Goal: Task Accomplishment & Management: Manage account settings

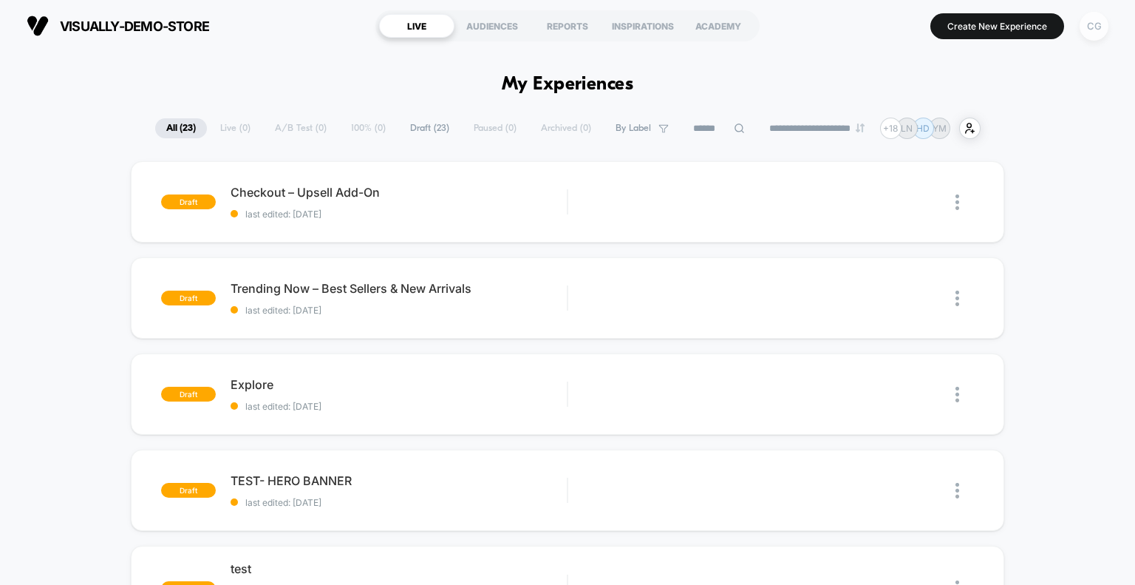
click at [1093, 25] on div "CG" at bounding box center [1094, 26] width 29 height 29
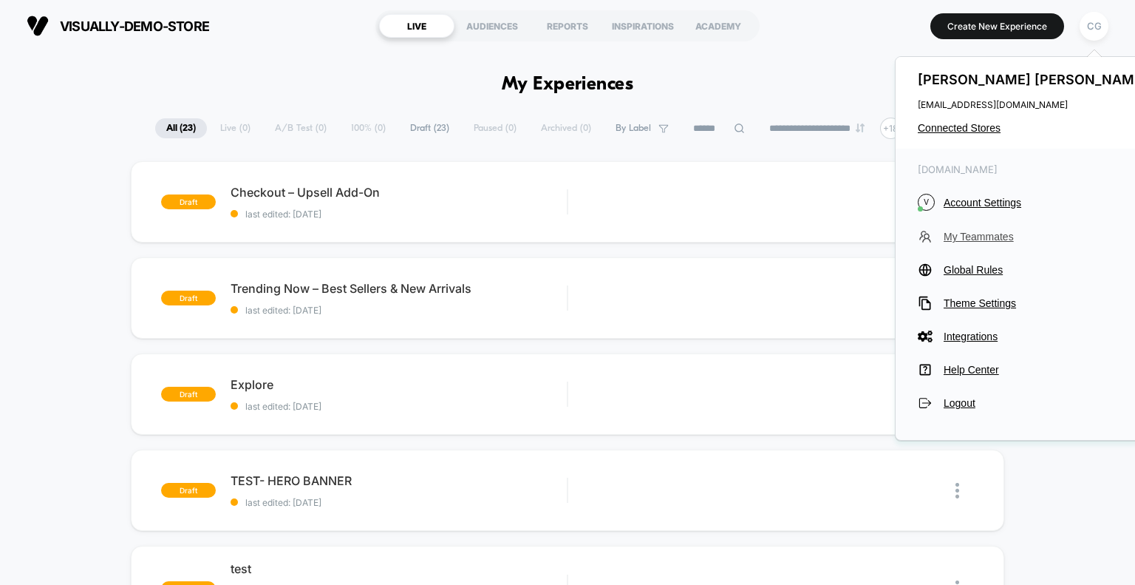
click at [991, 239] on span "My Teammates" at bounding box center [1048, 237] width 208 height 12
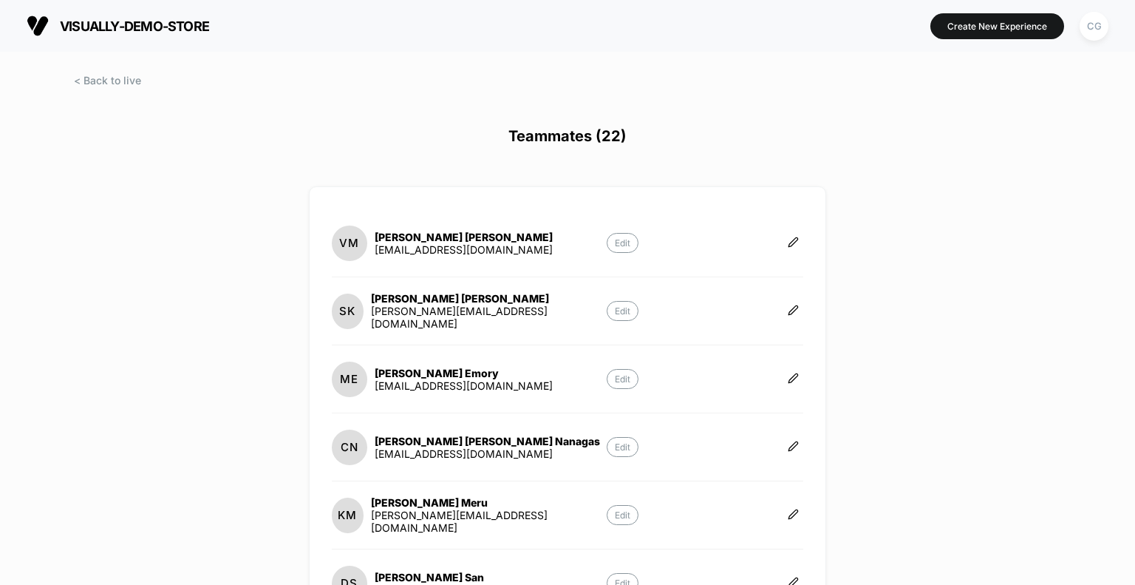
scroll to position [413, 0]
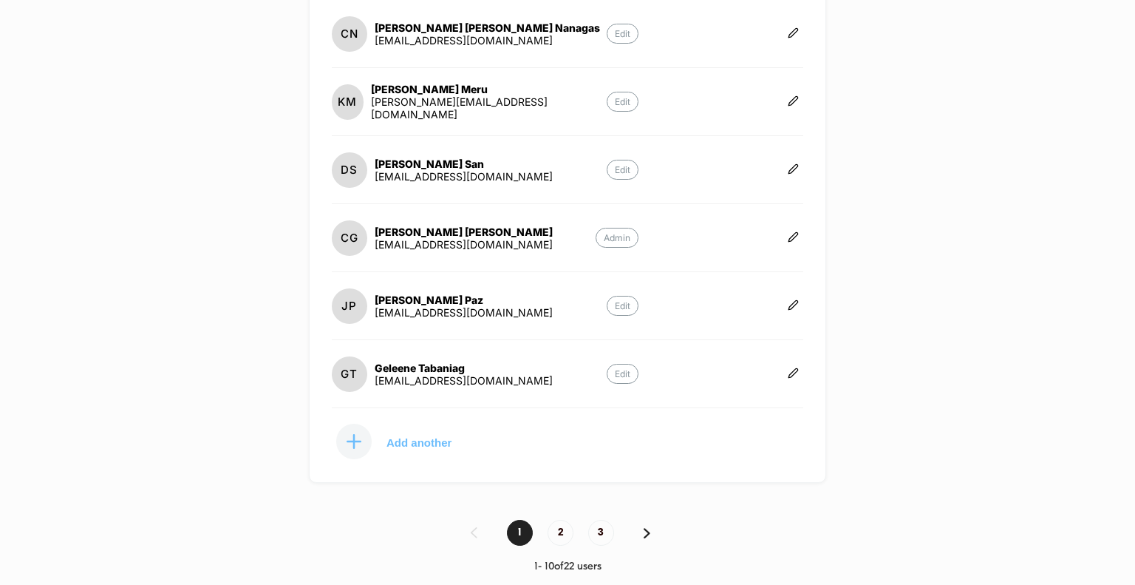
click at [418, 440] on p "Add another" at bounding box center [418, 441] width 65 height 7
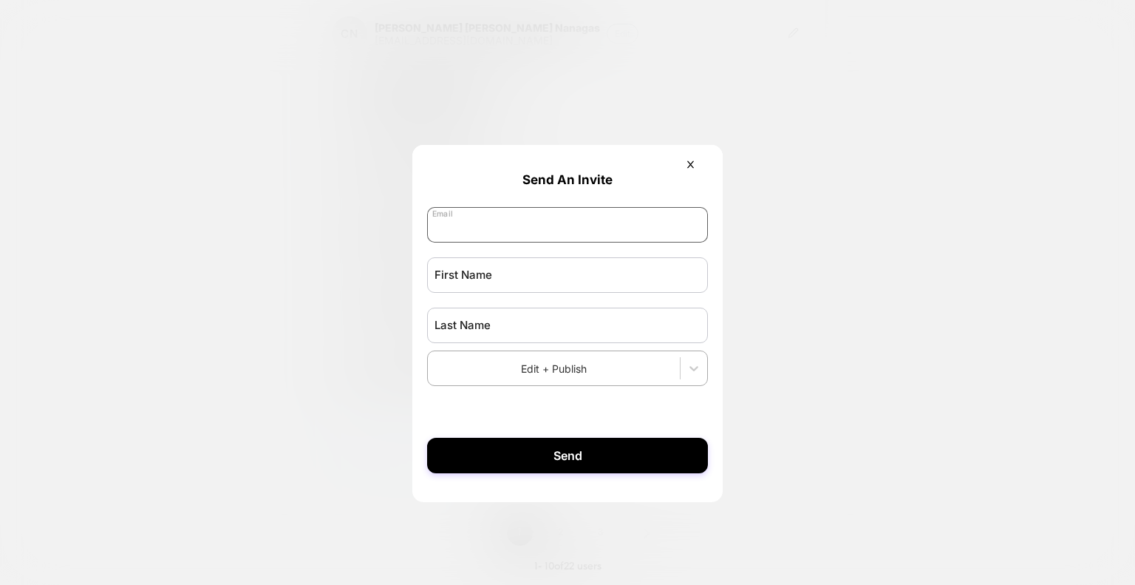
click at [534, 217] on input "email" at bounding box center [567, 224] width 281 height 35
click at [479, 270] on input "text" at bounding box center [567, 274] width 281 height 35
type input "*****"
click at [475, 333] on input "text" at bounding box center [567, 324] width 281 height 35
type input "*******"
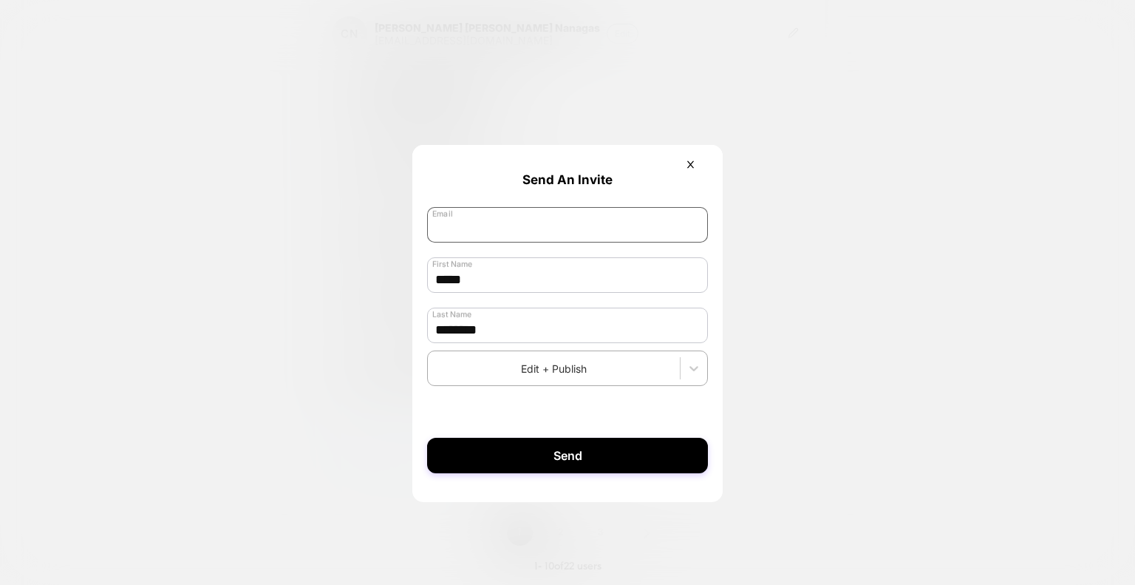
click at [544, 221] on input "email" at bounding box center [567, 224] width 281 height 35
click at [505, 233] on input "email" at bounding box center [567, 224] width 281 height 35
paste input "**********"
type input "**********"
click at [686, 370] on icon at bounding box center [693, 368] width 15 height 15
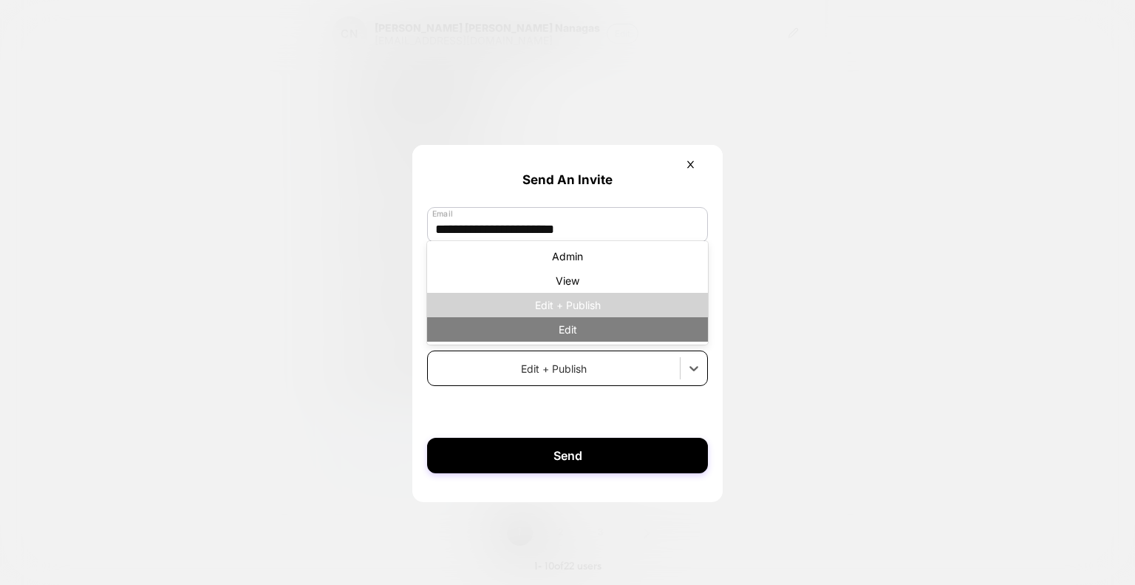
click at [573, 333] on div "Edit" at bounding box center [567, 329] width 281 height 24
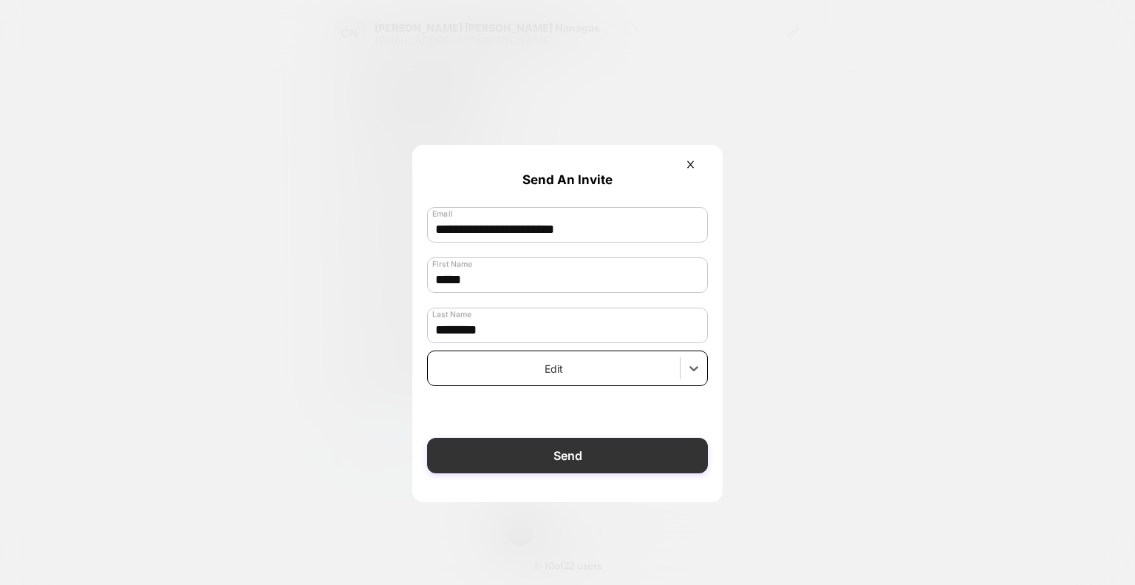
click at [599, 451] on button "Send" at bounding box center [567, 454] width 281 height 35
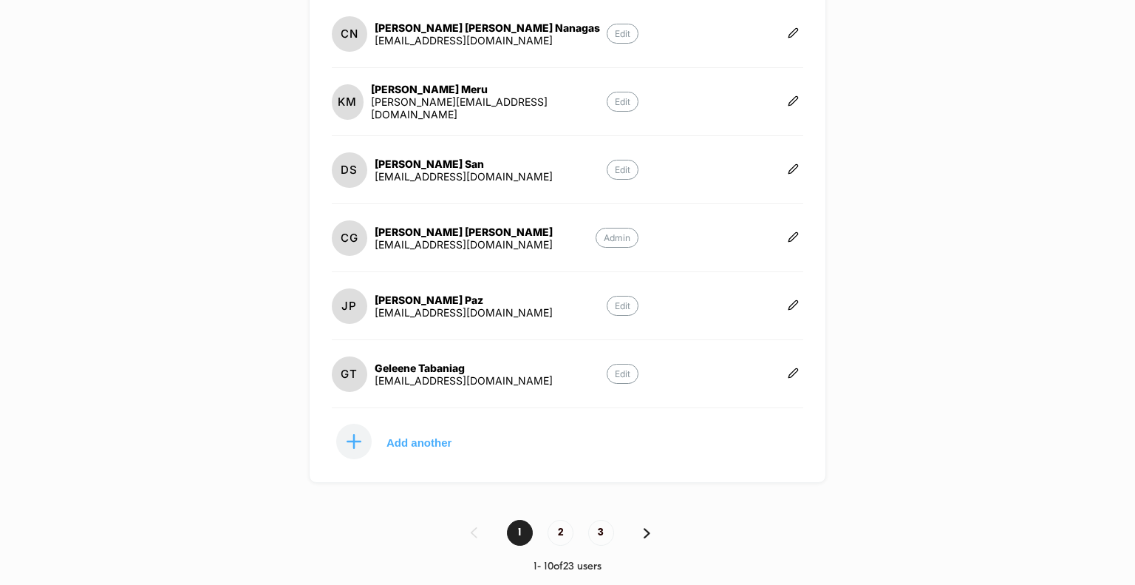
click at [605, 523] on span "3" at bounding box center [601, 532] width 26 height 26
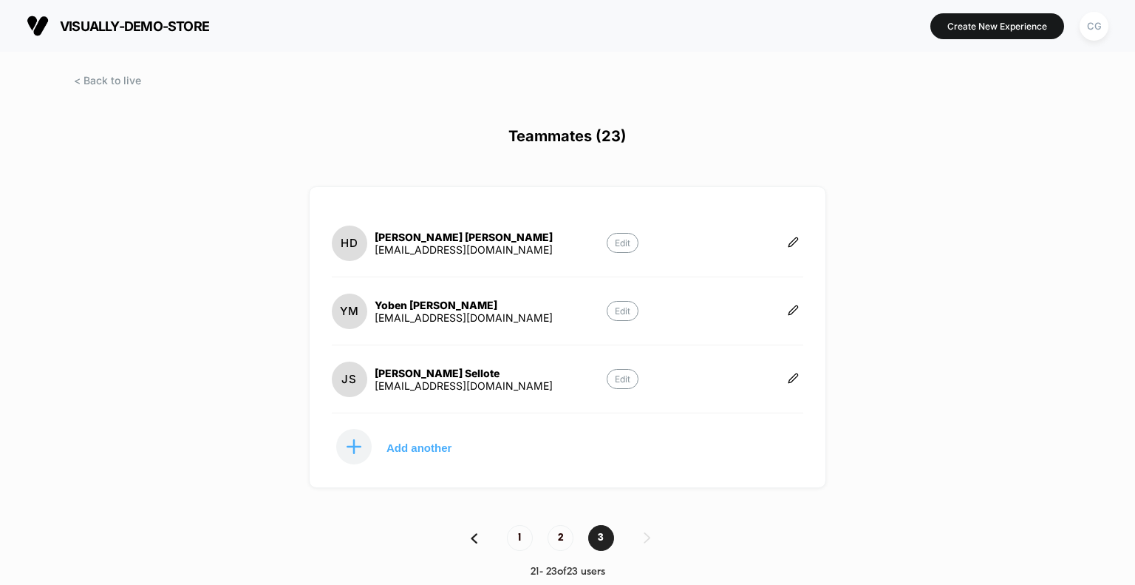
scroll to position [7, 0]
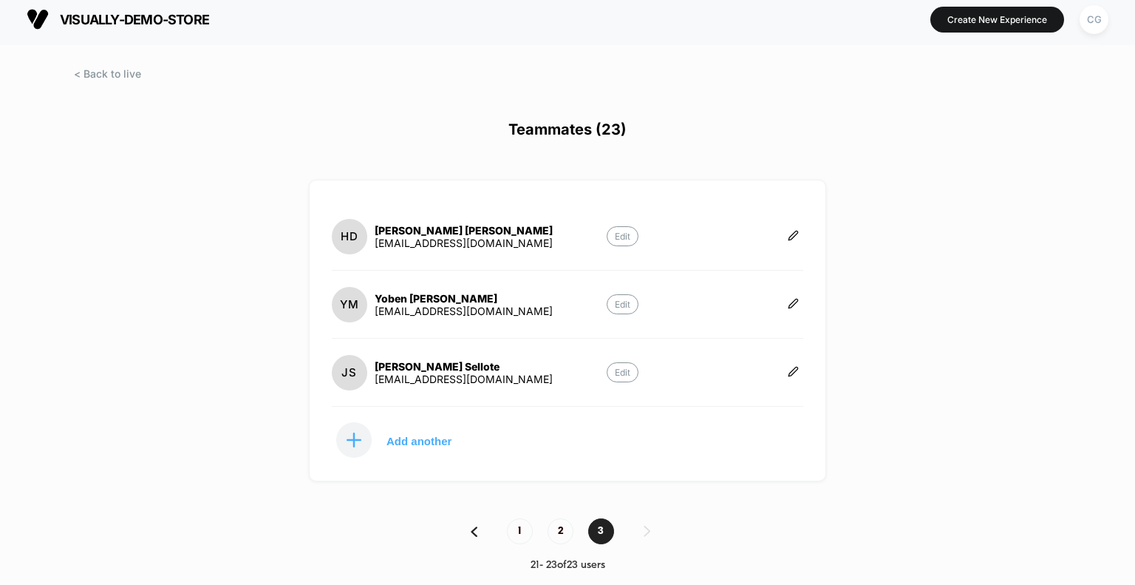
click at [958, 400] on div "visually-demo-store [URL][DOMAIN_NAME] Create New Experience CG Teammates (23) …" at bounding box center [567, 292] width 1135 height 585
click at [873, 466] on div "visually-demo-store [URL][DOMAIN_NAME] Create New Experience CG Teammates (23) …" at bounding box center [567, 292] width 1135 height 585
click at [893, 434] on div "visually-demo-store [URL][DOMAIN_NAME] Create New Experience CG Teammates (23) …" at bounding box center [567, 292] width 1135 height 585
